Goal: Information Seeking & Learning: Learn about a topic

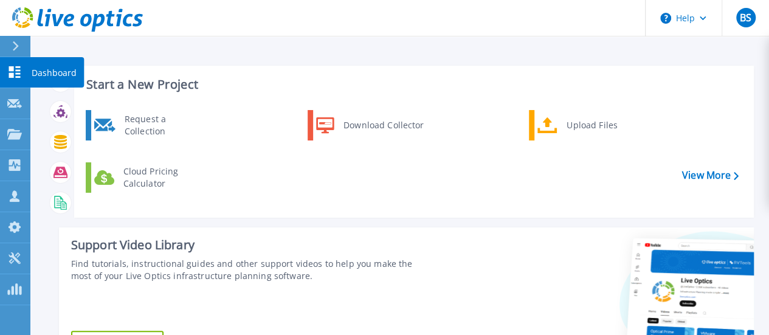
click at [19, 70] on icon at bounding box center [15, 72] width 12 height 12
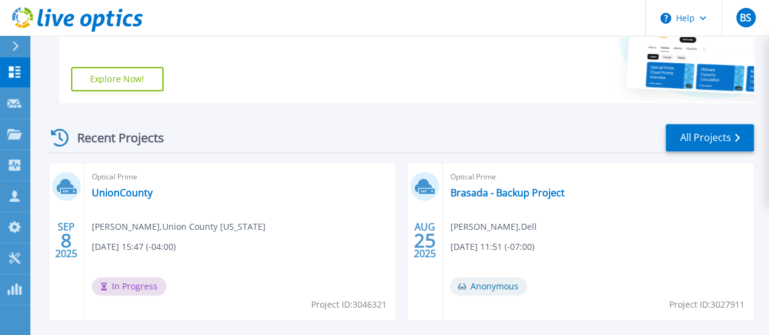
scroll to position [304, 0]
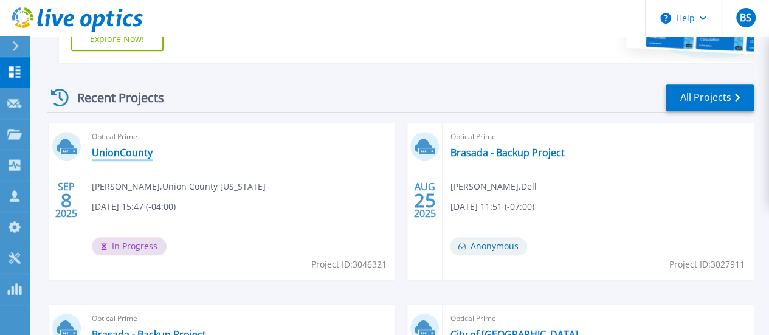
click at [125, 151] on link "UnionCounty" at bounding box center [122, 152] width 61 height 12
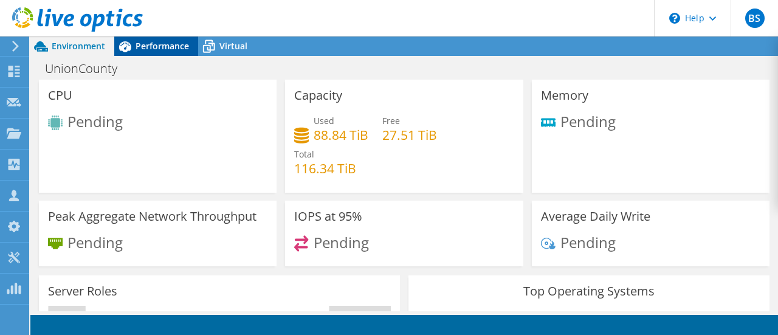
click at [165, 46] on span "Performance" at bounding box center [162, 46] width 53 height 12
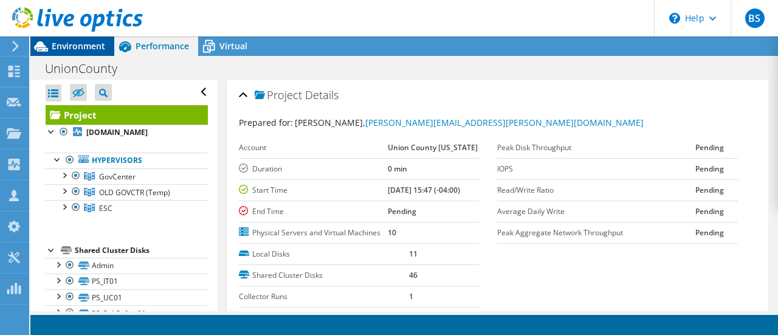
click at [78, 48] on span "Environment" at bounding box center [78, 46] width 53 height 12
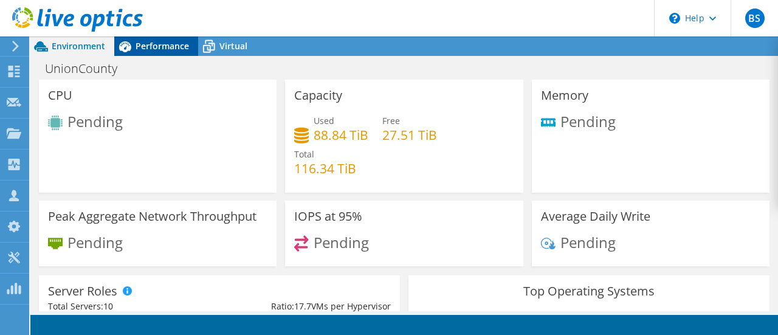
click at [162, 50] on span "Performance" at bounding box center [162, 46] width 53 height 12
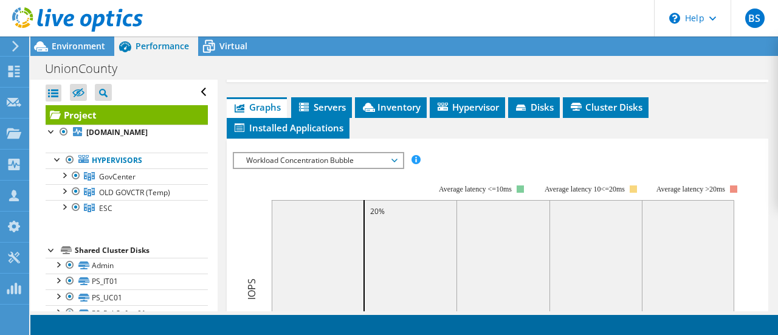
scroll to position [243, 0]
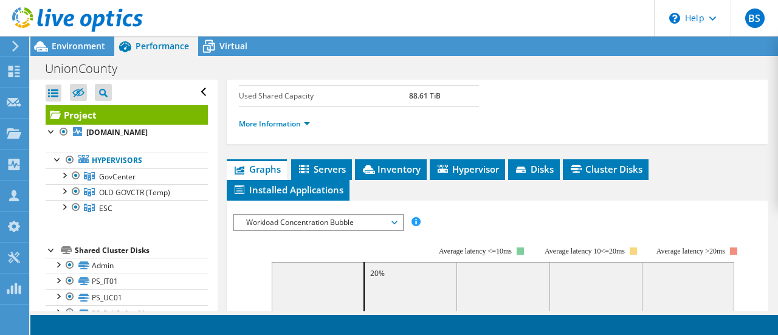
click at [274, 231] on div "Workload Concentration Bubble IOPS Disk Throughput IO Size Latency Queue Depth …" at bounding box center [318, 222] width 171 height 17
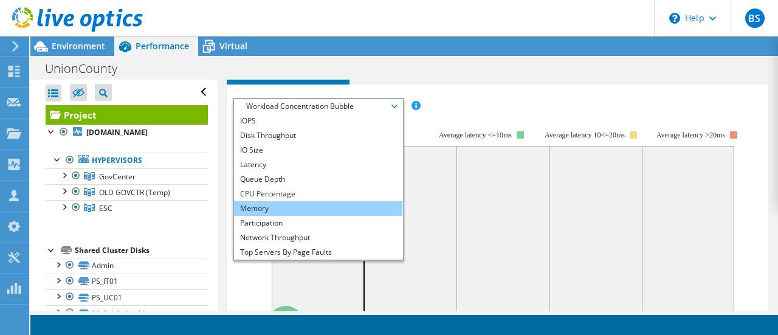
scroll to position [365, 0]
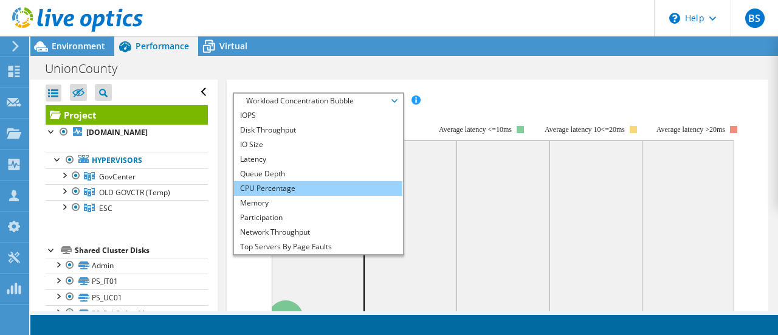
click at [265, 196] on li "CPU Percentage" at bounding box center [318, 188] width 168 height 15
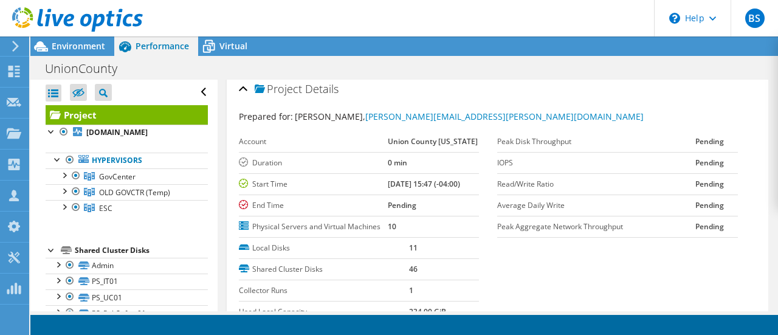
scroll to position [0, 0]
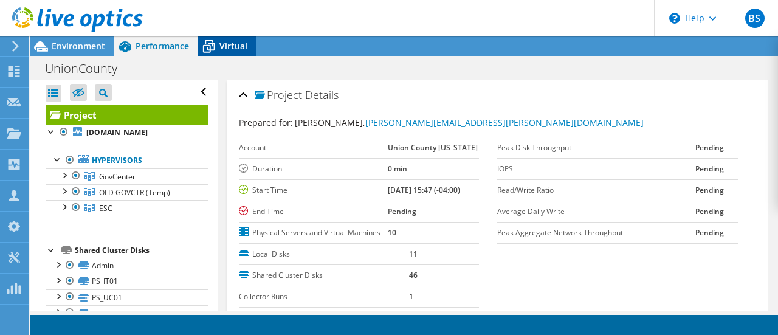
click at [237, 43] on span "Virtual" at bounding box center [233, 46] width 28 height 12
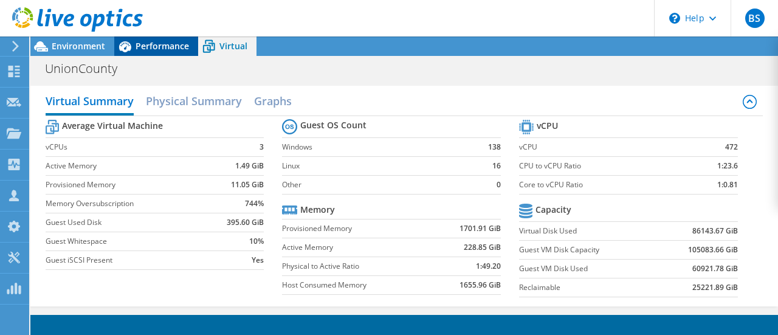
click at [165, 43] on span "Performance" at bounding box center [162, 46] width 53 height 12
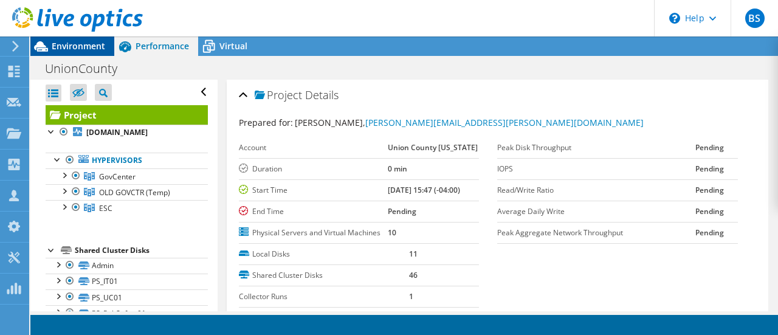
click at [74, 44] on span "Environment" at bounding box center [78, 46] width 53 height 12
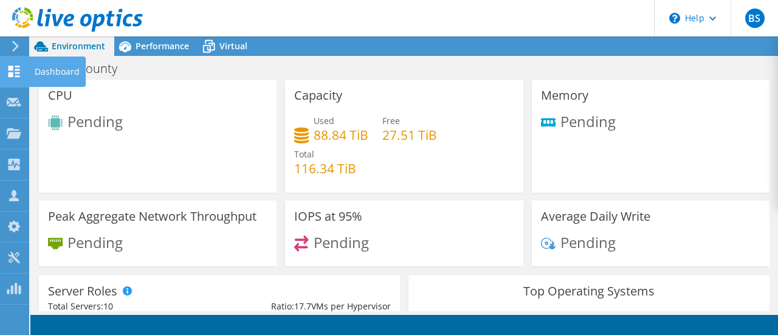
click at [12, 68] on use at bounding box center [15, 72] width 12 height 12
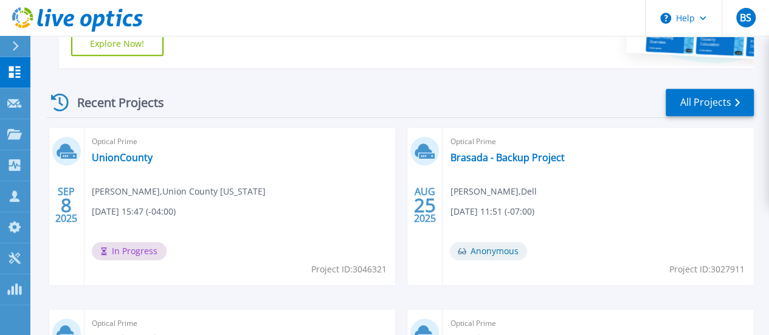
scroll to position [304, 0]
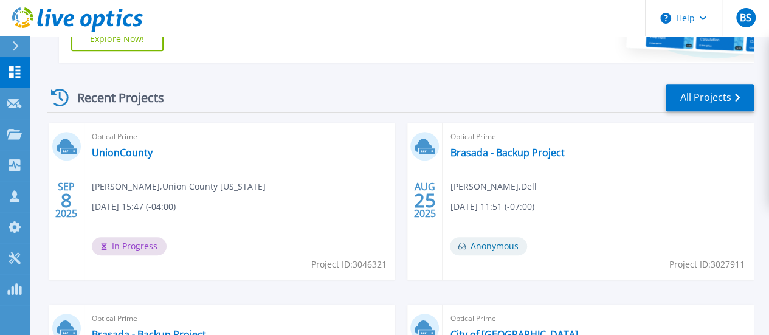
click at [128, 157] on link "UnionCounty" at bounding box center [122, 152] width 61 height 12
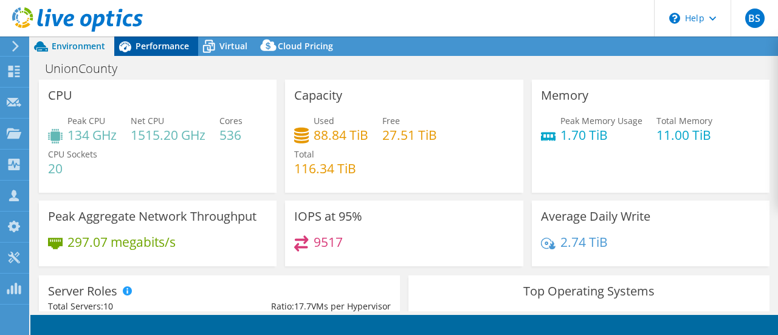
click at [168, 47] on span "Performance" at bounding box center [162, 46] width 53 height 12
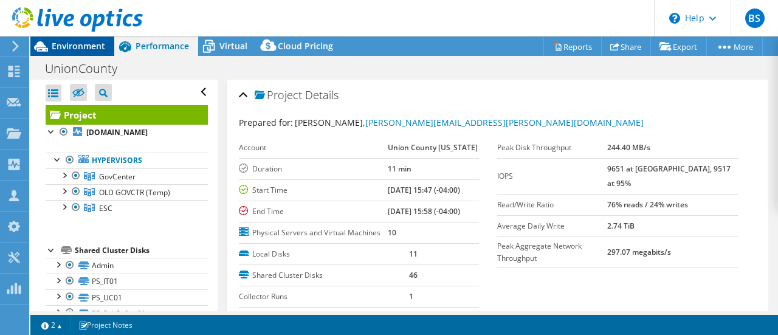
click at [92, 44] on span "Environment" at bounding box center [78, 46] width 53 height 12
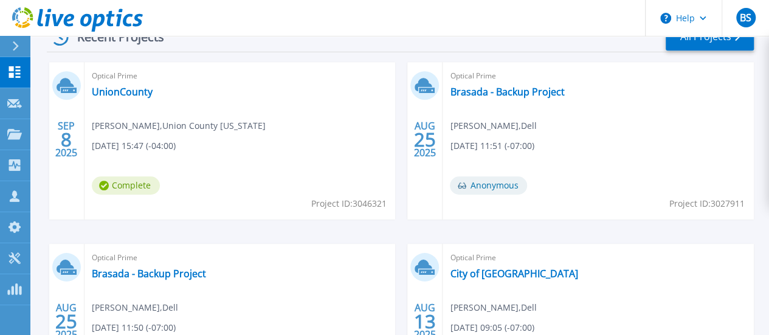
scroll to position [304, 0]
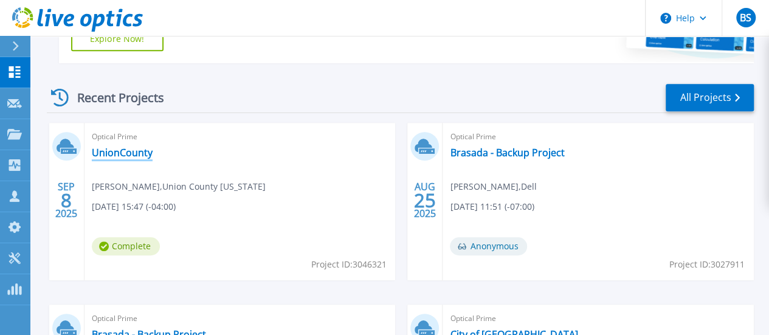
click at [129, 153] on link "UnionCounty" at bounding box center [122, 152] width 61 height 12
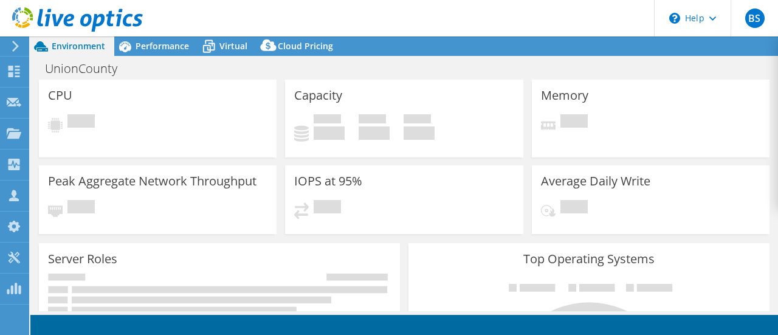
select select "USD"
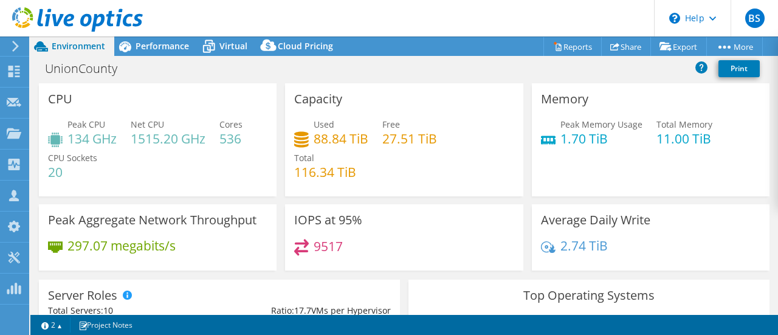
click at [277, 101] on div "CPU Peak CPU 134 GHz Net CPU 1515.20 GHz Cores 536 CPU Sockets 20" at bounding box center [158, 139] width 246 height 113
